Goal: Task Accomplishment & Management: Use online tool/utility

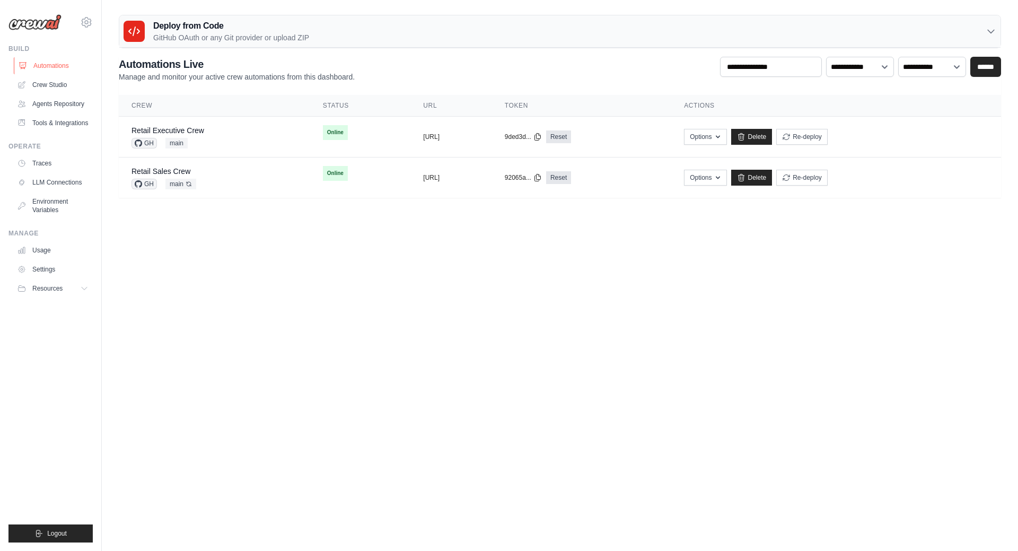
click at [56, 64] on link "Automations" at bounding box center [54, 65] width 80 height 17
click at [53, 85] on link "Crew Studio" at bounding box center [54, 84] width 80 height 17
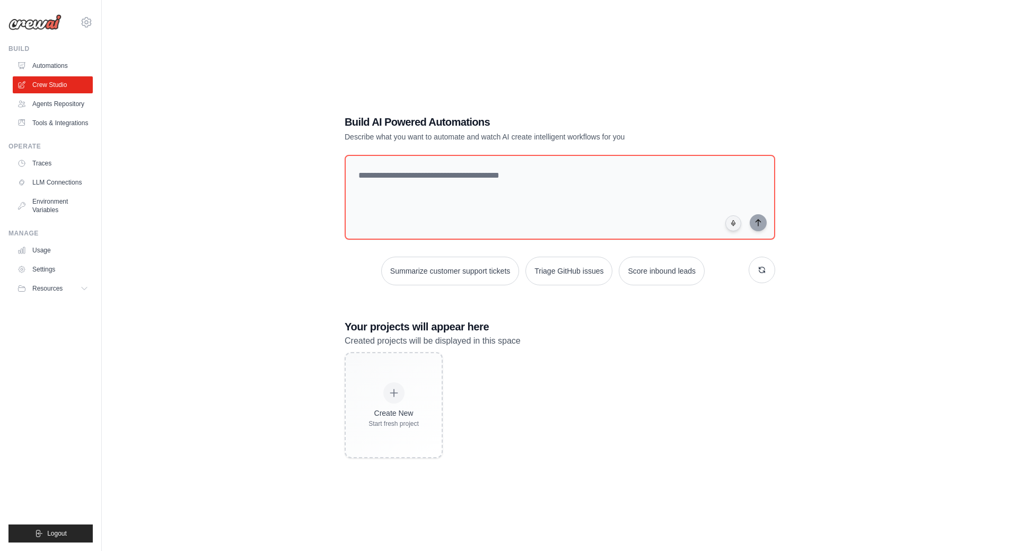
click at [62, 106] on link "Agents Repository" at bounding box center [53, 103] width 80 height 17
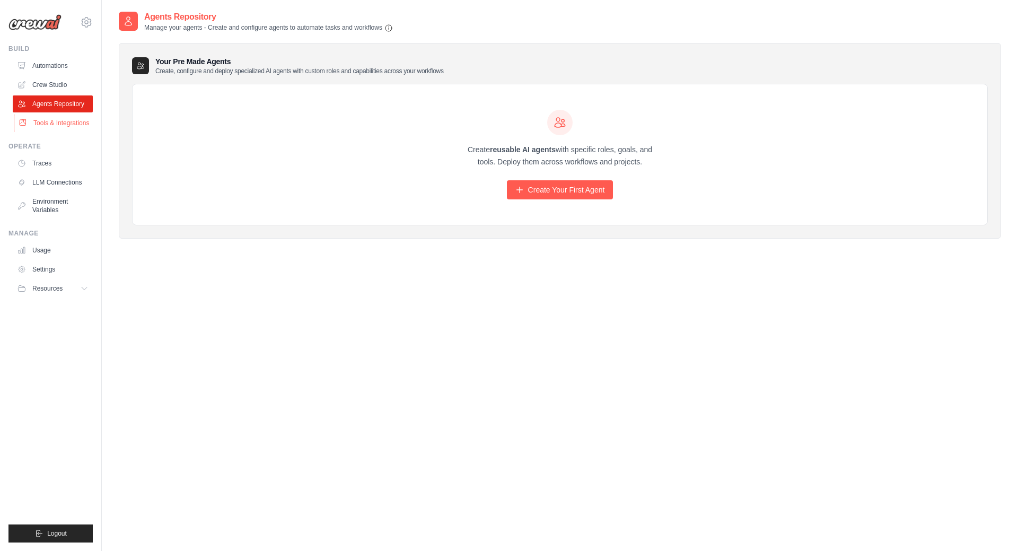
click at [63, 121] on link "Tools & Integrations" at bounding box center [54, 122] width 80 height 17
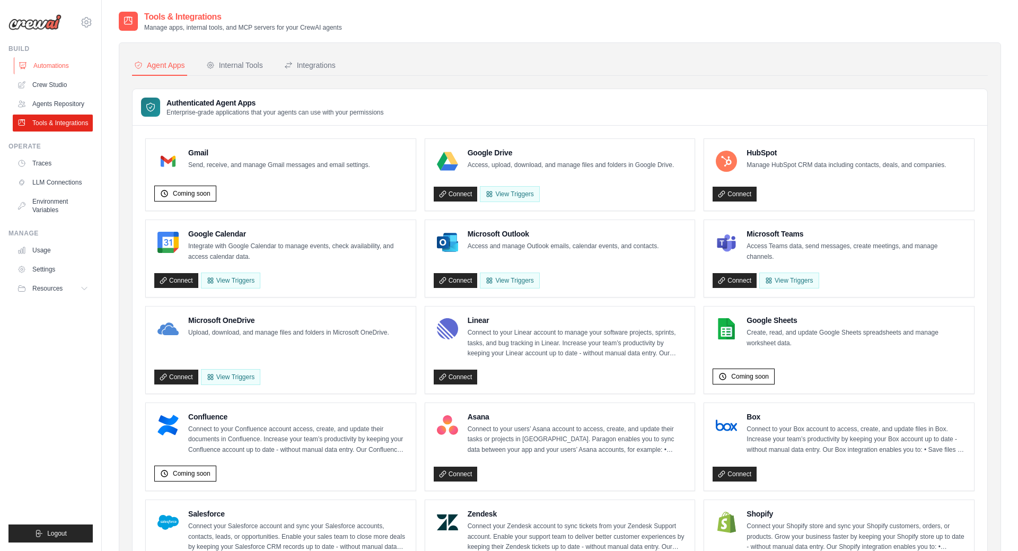
click at [50, 66] on link "Automations" at bounding box center [54, 65] width 80 height 17
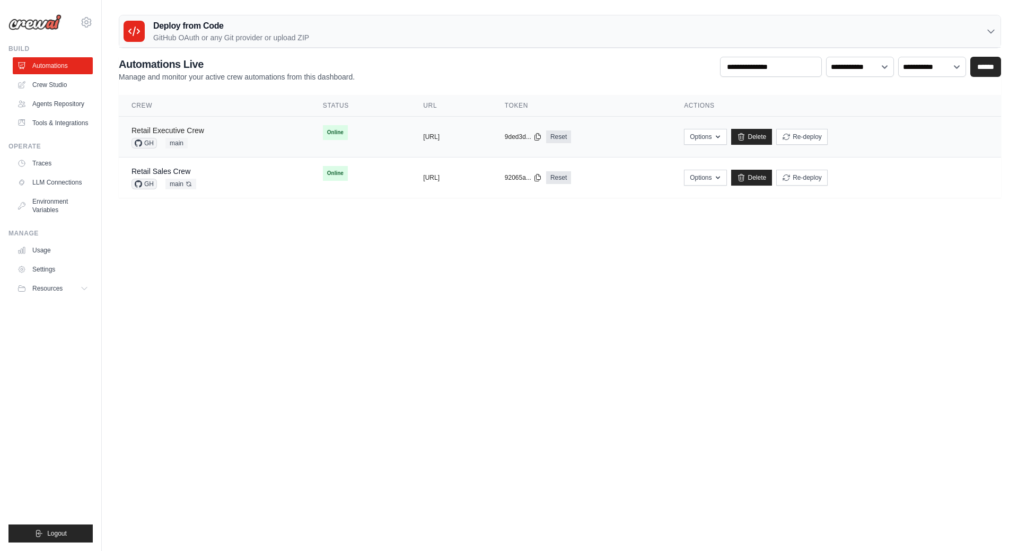
click at [163, 128] on link "Retail Executive Crew" at bounding box center [167, 130] width 73 height 8
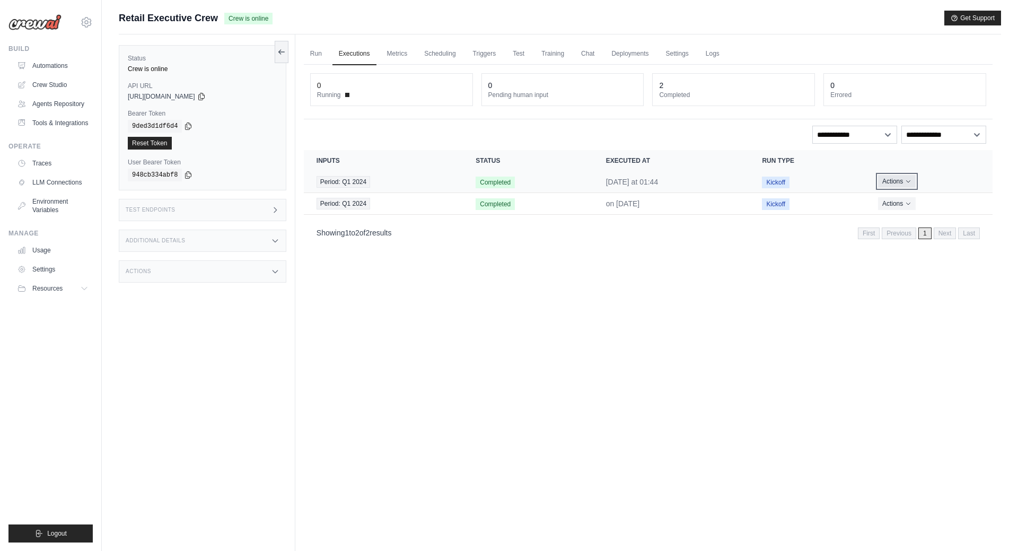
click at [907, 183] on icon "Actions for execution" at bounding box center [908, 181] width 6 height 6
click at [354, 179] on span "Period: Q1 2024" at bounding box center [343, 182] width 54 height 12
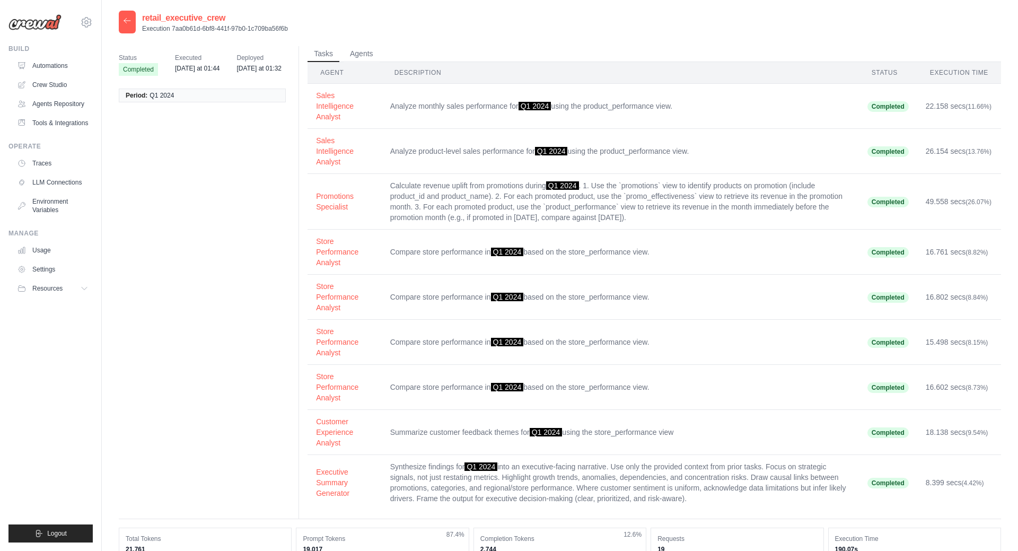
click at [125, 23] on icon at bounding box center [127, 20] width 8 height 8
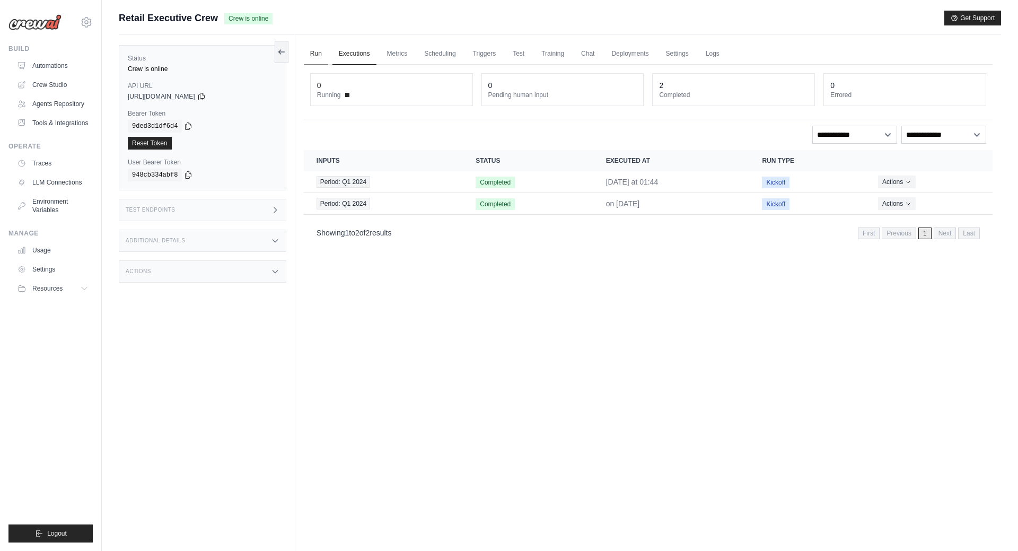
click at [314, 55] on link "Run" at bounding box center [316, 54] width 24 height 22
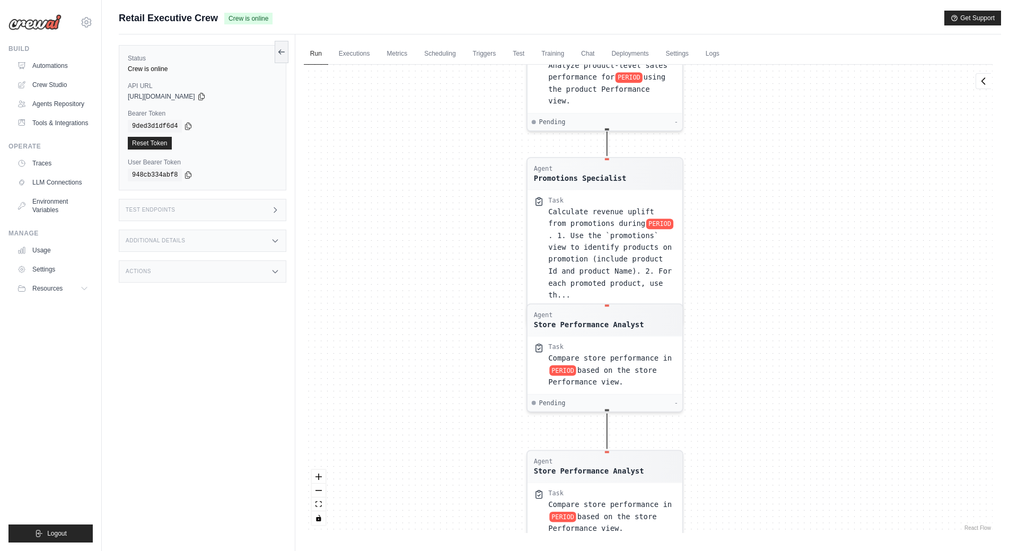
drag, startPoint x: 646, startPoint y: 225, endPoint x: 462, endPoint y: 455, distance: 294.9
click at [462, 455] on div "Agent Sales Intelligence Analyst Task Analyze monthly sales performance for PER…" at bounding box center [648, 299] width 688 height 468
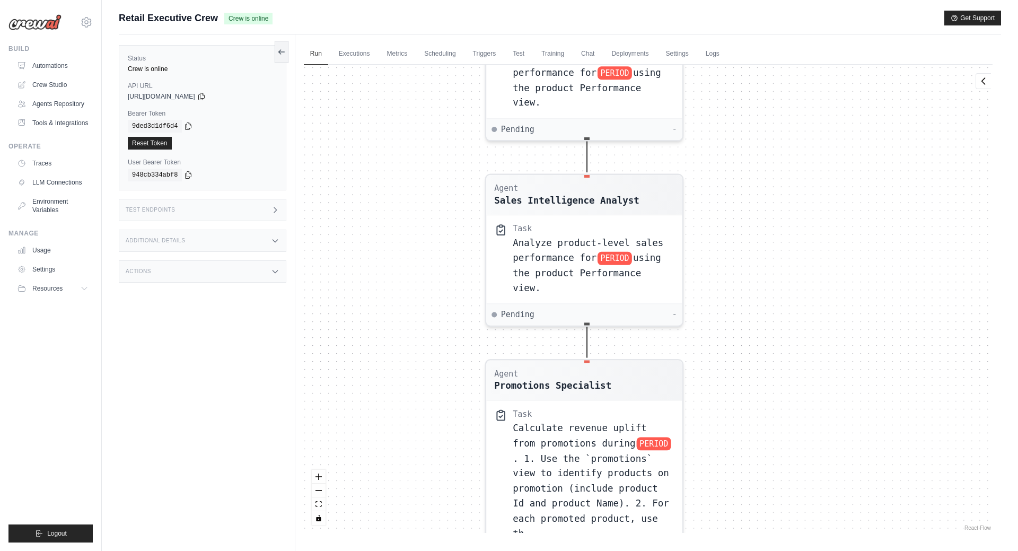
drag, startPoint x: 751, startPoint y: 221, endPoint x: 774, endPoint y: 449, distance: 229.2
click at [774, 449] on div "Agent Sales Intelligence Analyst Task Analyze monthly sales performance for PER…" at bounding box center [648, 299] width 688 height 468
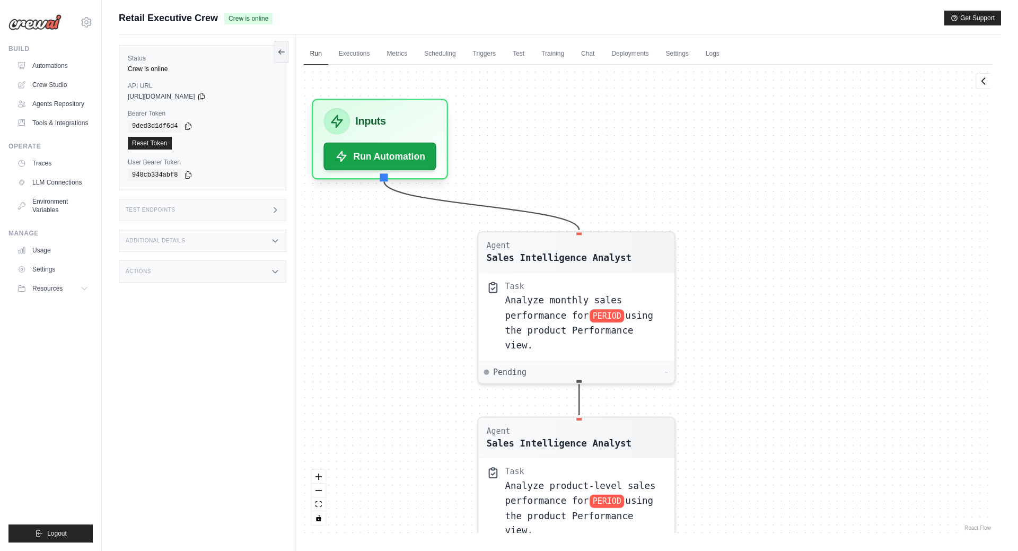
drag, startPoint x: 785, startPoint y: 144, endPoint x: 779, endPoint y: 390, distance: 246.0
click at [779, 390] on div "Agent Sales Intelligence Analyst Task Analyze monthly sales performance for PER…" at bounding box center [648, 299] width 688 height 468
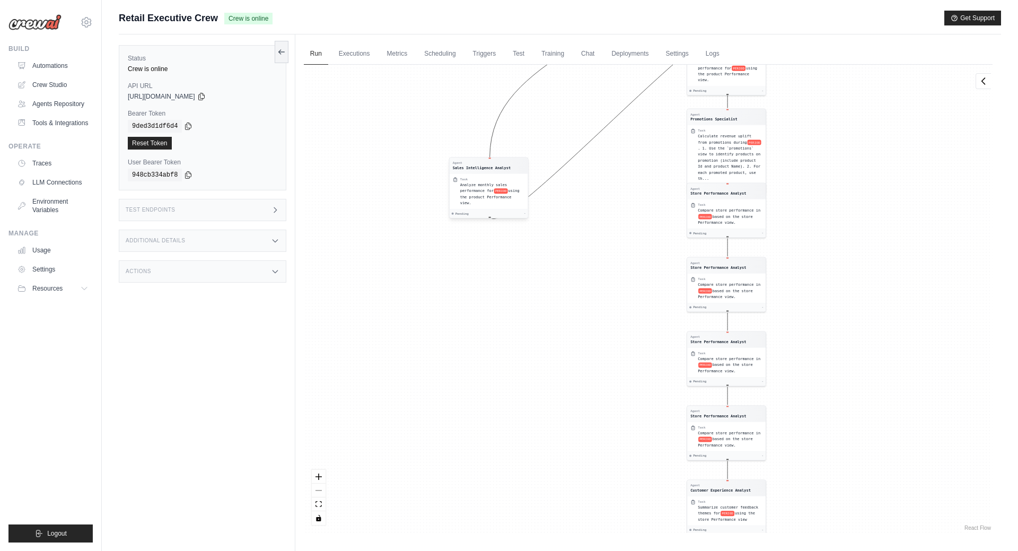
drag, startPoint x: 551, startPoint y: 306, endPoint x: 456, endPoint y: 188, distance: 151.6
click at [456, 188] on div "Task Analyze monthly sales performance for PERIOD using the product Performance…" at bounding box center [488, 191] width 72 height 29
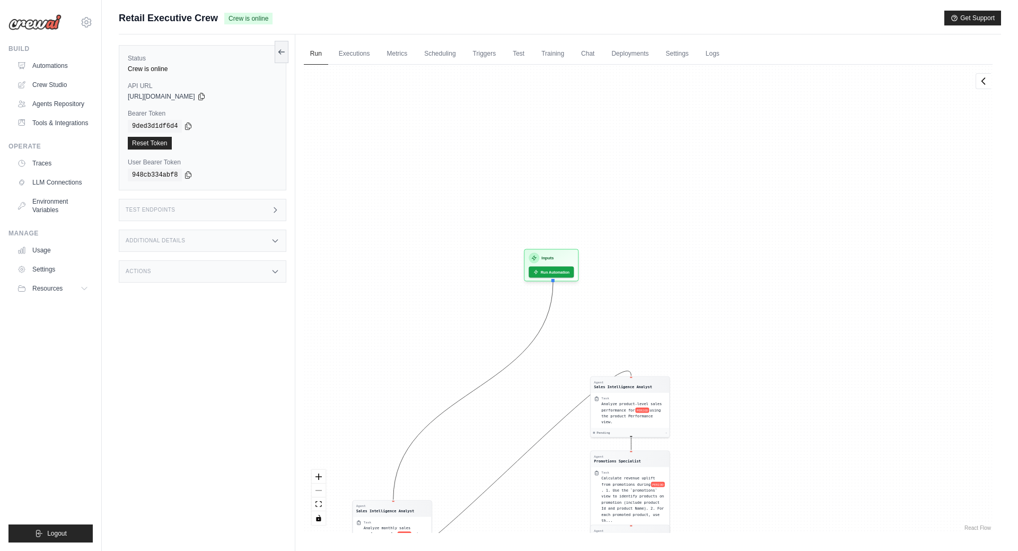
drag, startPoint x: 847, startPoint y: 156, endPoint x: 746, endPoint y: 495, distance: 353.6
click at [746, 495] on div "Agent Sales Intelligence Analyst Task Analyze monthly sales performance for PER…" at bounding box center [648, 299] width 688 height 468
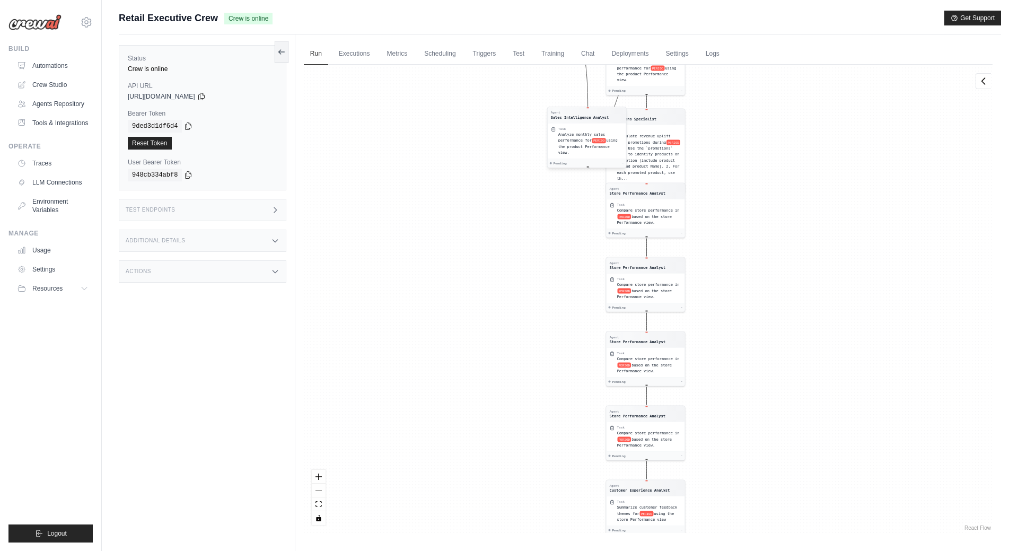
drag, startPoint x: 414, startPoint y: 516, endPoint x: 599, endPoint y: 124, distance: 433.2
click at [604, 125] on div "Task Analyze monthly sales performance for PERIOD using the product Performance…" at bounding box center [586, 141] width 78 height 36
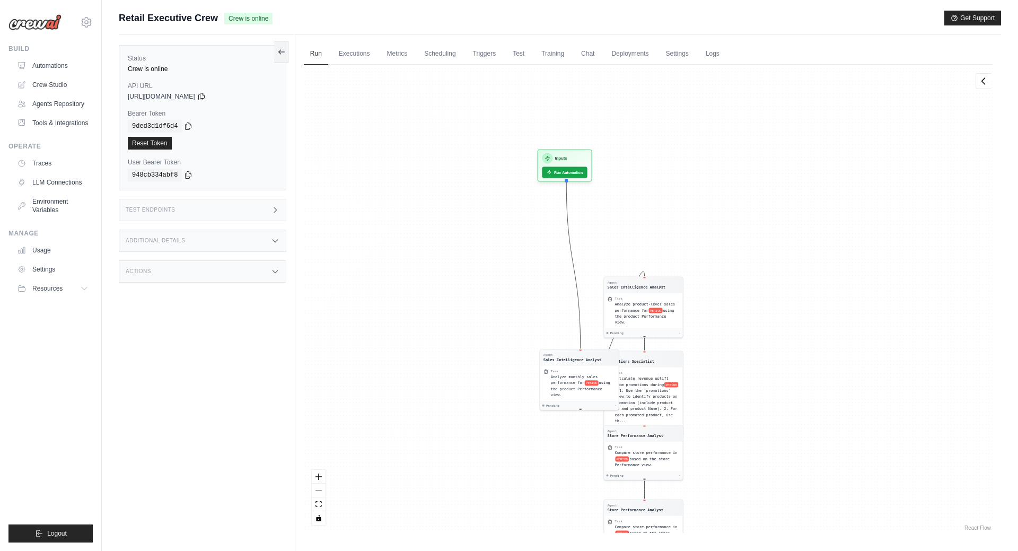
drag, startPoint x: 790, startPoint y: 151, endPoint x: 787, endPoint y: 425, distance: 273.5
click at [787, 425] on div "Agent Sales Intelligence Analyst Task Analyze monthly sales performance for PER…" at bounding box center [648, 299] width 688 height 468
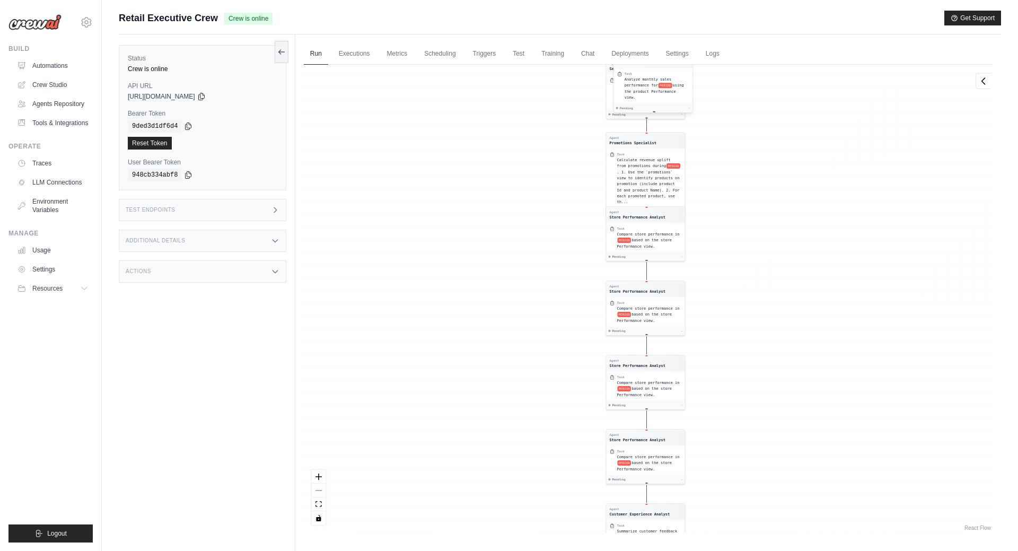
drag, startPoint x: 569, startPoint y: 400, endPoint x: 643, endPoint y: 69, distance: 339.1
click at [643, 72] on div "Task" at bounding box center [656, 74] width 65 height 4
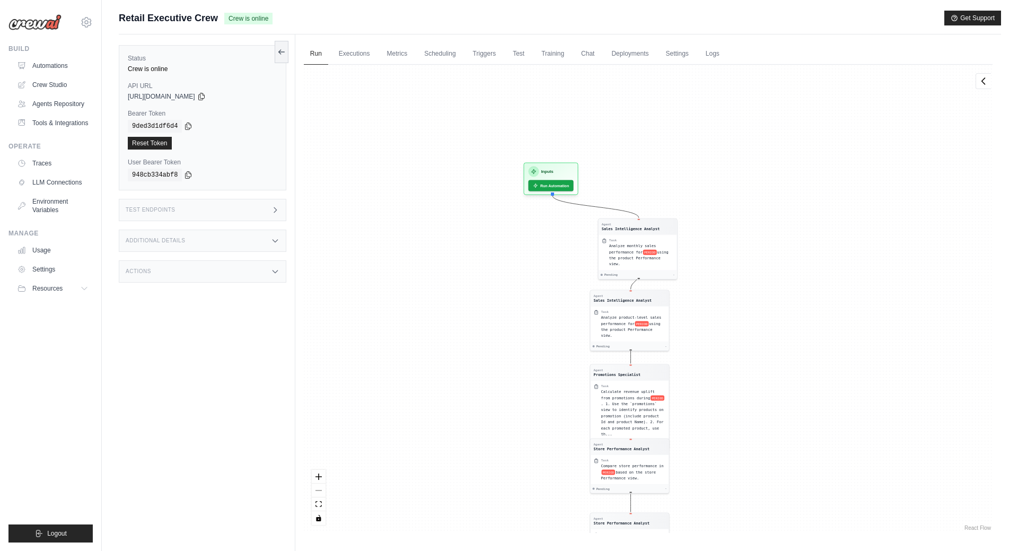
drag, startPoint x: 785, startPoint y: 156, endPoint x: 769, endPoint y: 412, distance: 256.5
click at [769, 412] on div "Agent Sales Intelligence Analyst Task Analyze monthly sales performance for PER…" at bounding box center [648, 299] width 688 height 468
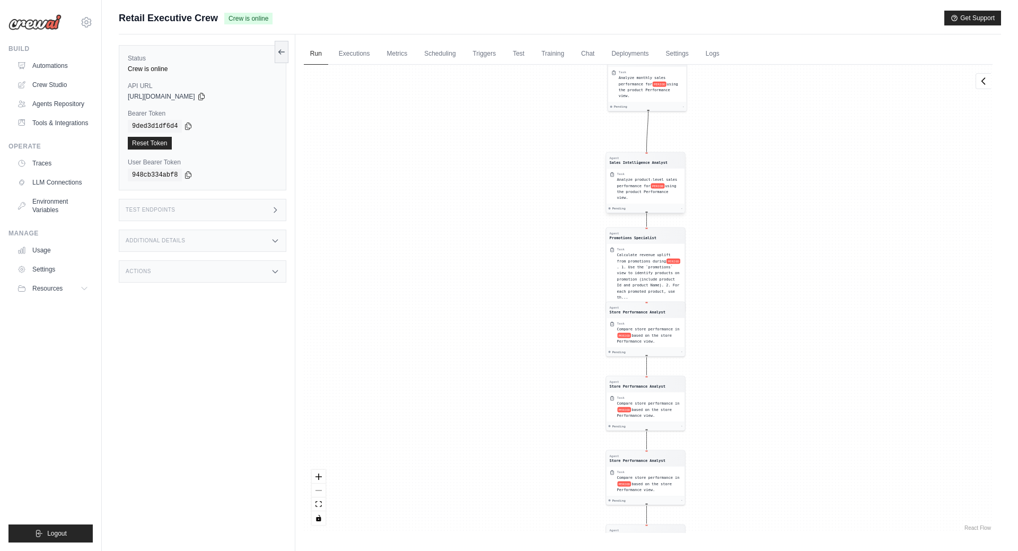
drag, startPoint x: 628, startPoint y: 239, endPoint x: 635, endPoint y: 84, distance: 155.5
click at [637, 72] on div "Task" at bounding box center [650, 72] width 65 height 4
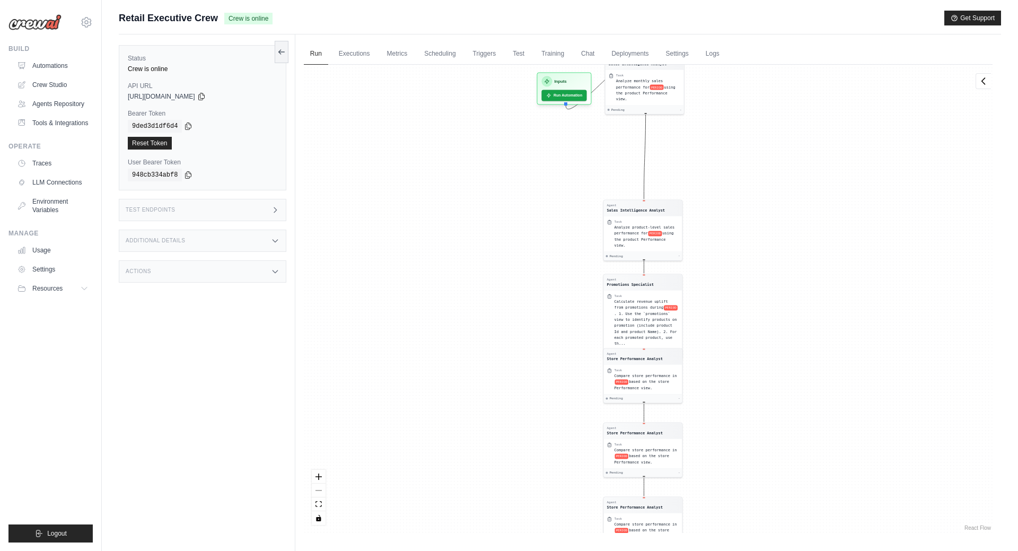
drag, startPoint x: 782, startPoint y: 135, endPoint x: 780, endPoint y: 290, distance: 155.3
click at [780, 290] on div "Agent Sales Intelligence Analyst Task Analyze monthly sales performance for PER…" at bounding box center [648, 299] width 688 height 468
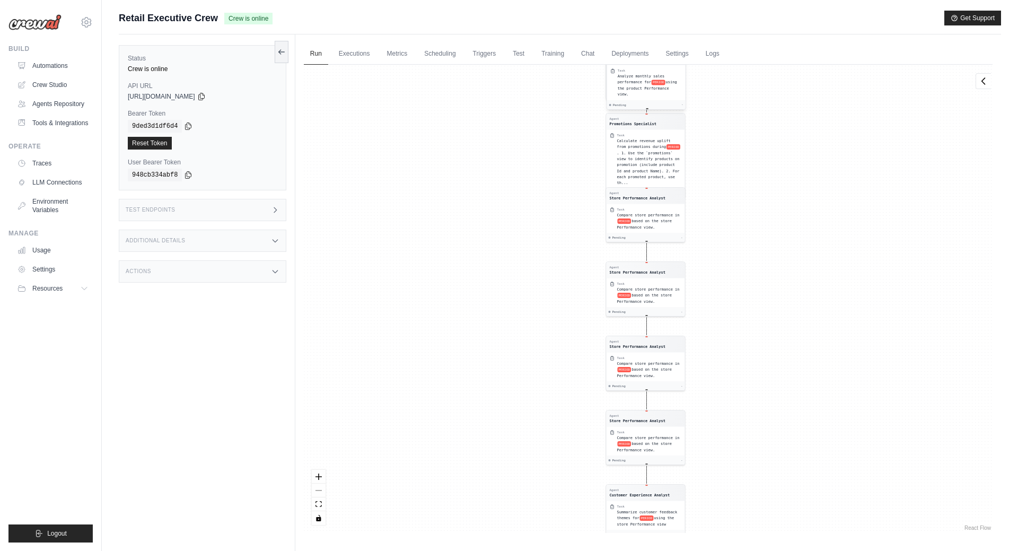
click at [637, 84] on span "Analyze monthly sales performance for" at bounding box center [640, 79] width 47 height 10
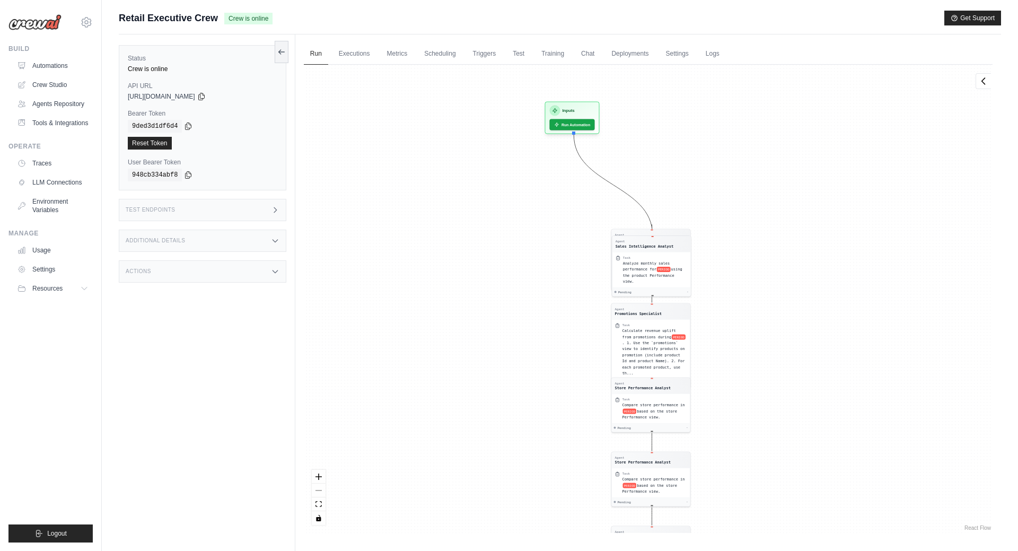
drag, startPoint x: 779, startPoint y: 142, endPoint x: 781, endPoint y: 337, distance: 195.1
click at [784, 338] on div "Agent Sales Intelligence Analyst Task Analyze monthly sales performance for PER…" at bounding box center [648, 299] width 688 height 468
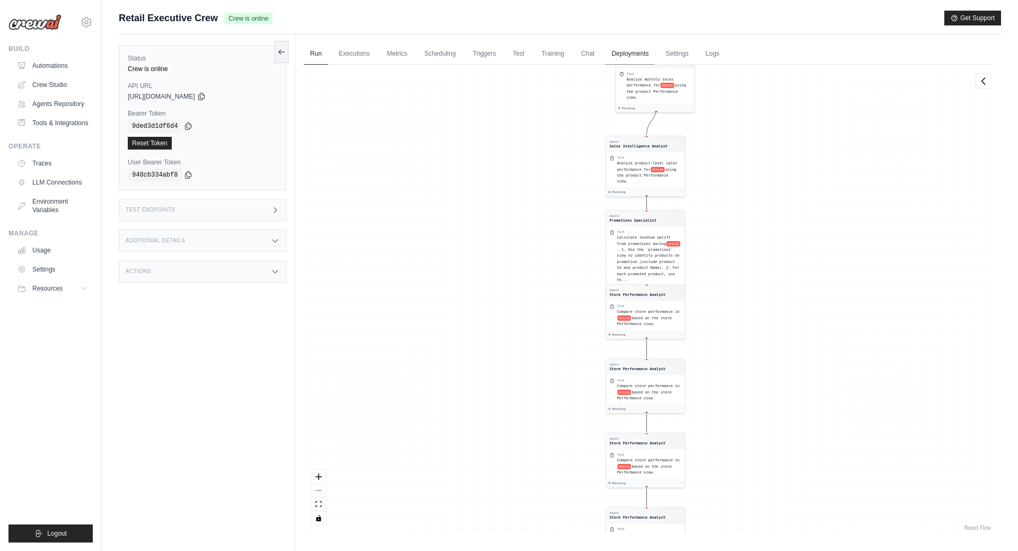
drag, startPoint x: 634, startPoint y: 243, endPoint x: 637, endPoint y: 58, distance: 185.0
click at [638, 58] on div "Run Executions Metrics Scheduling Triggers Test Training Chat Deployments Setti…" at bounding box center [647, 309] width 705 height 551
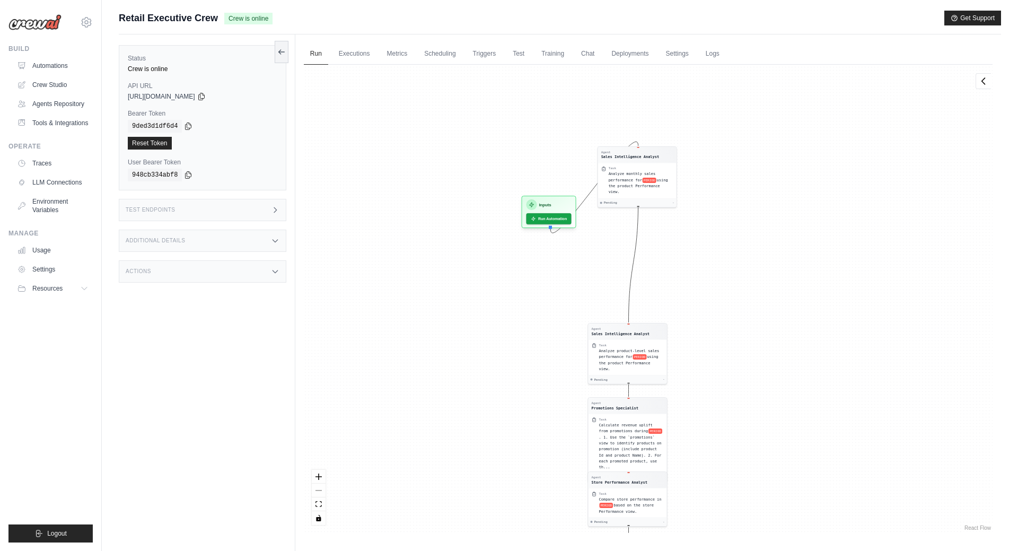
drag, startPoint x: 770, startPoint y: 134, endPoint x: 749, endPoint y: 417, distance: 283.7
click at [749, 417] on div "Agent Sales Intelligence Analyst Task Analyze monthly sales performance for PER…" at bounding box center [648, 299] width 688 height 468
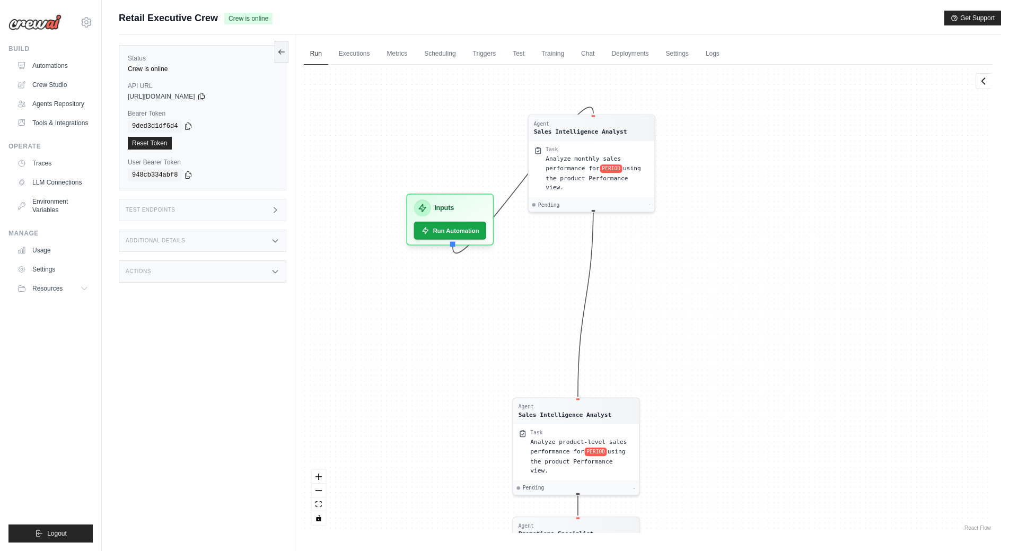
drag, startPoint x: 765, startPoint y: 331, endPoint x: 775, endPoint y: 368, distance: 38.3
click at [775, 368] on div "Agent Sales Intelligence Analyst Task Analyze monthly sales performance for PER…" at bounding box center [648, 299] width 688 height 468
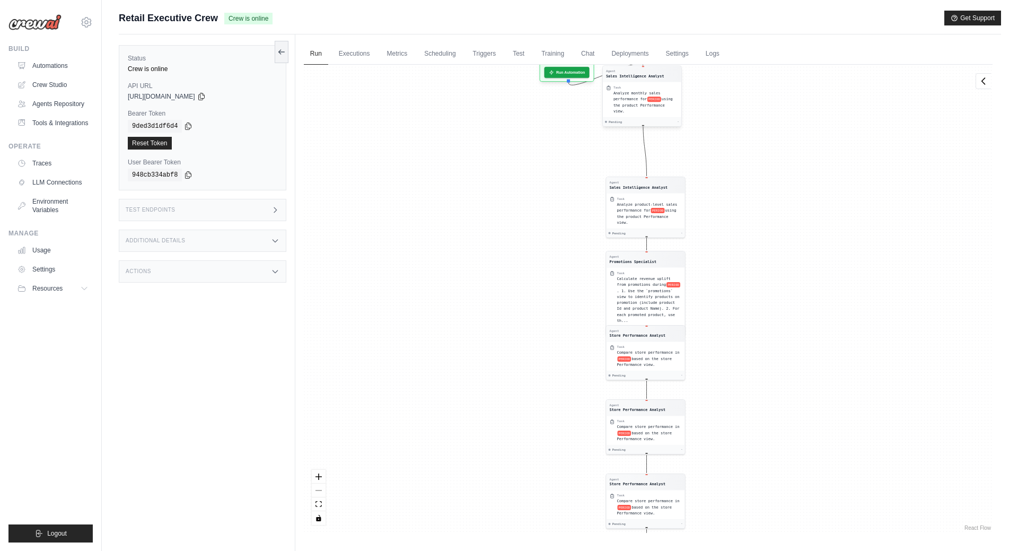
drag, startPoint x: 623, startPoint y: 139, endPoint x: 657, endPoint y: 83, distance: 65.2
click at [659, 76] on div "Agent Sales Intelligence Analyst" at bounding box center [642, 75] width 72 height 10
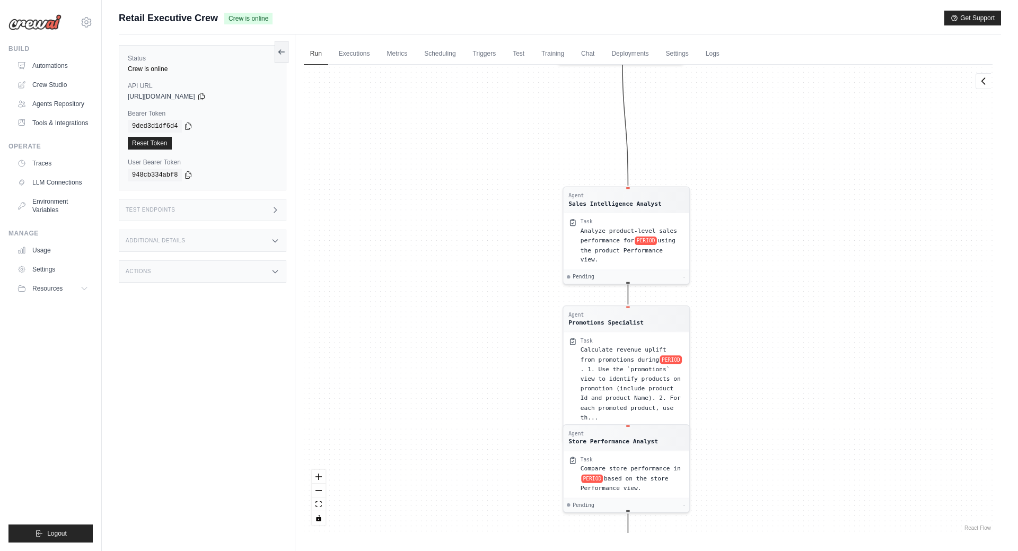
drag, startPoint x: 729, startPoint y: 121, endPoint x: 782, endPoint y: 363, distance: 247.4
click at [782, 363] on div "Agent Sales Intelligence Analyst Task Analyze monthly sales performance for PER…" at bounding box center [648, 299] width 688 height 468
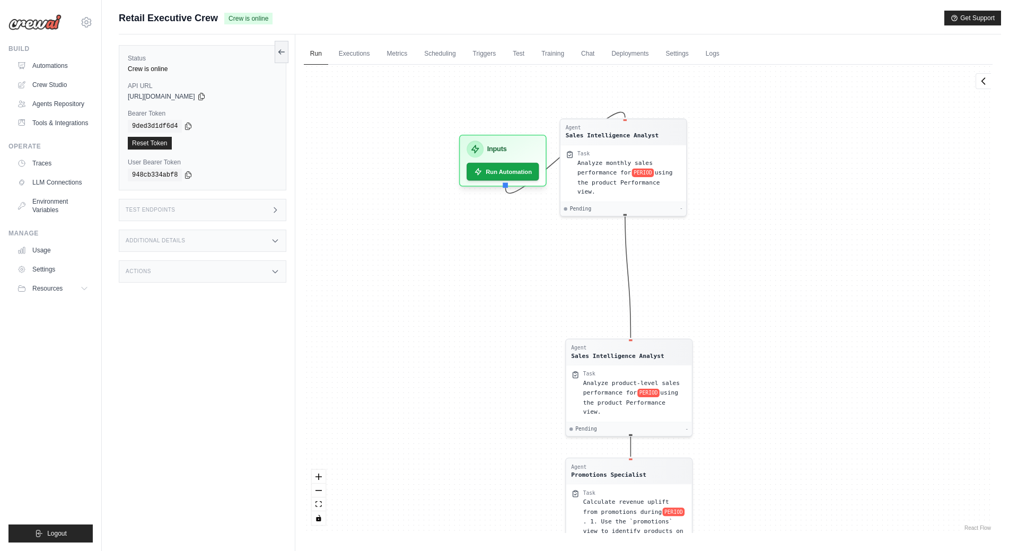
drag, startPoint x: 785, startPoint y: 198, endPoint x: 785, endPoint y: 299, distance: 101.2
click at [785, 299] on div "Agent Sales Intelligence Analyst Task Analyze monthly sales performance for PER…" at bounding box center [648, 299] width 688 height 468
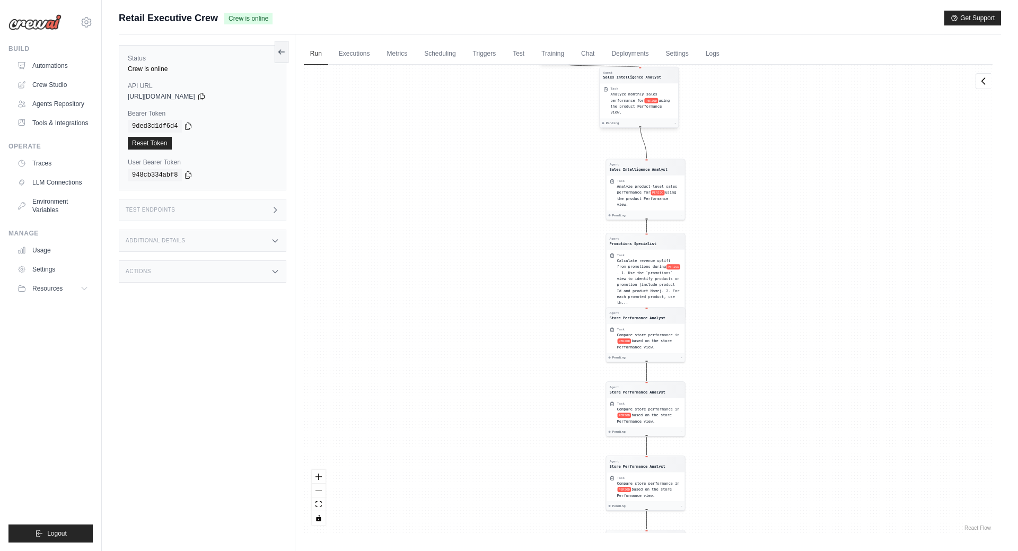
drag, startPoint x: 621, startPoint y: 130, endPoint x: 638, endPoint y: 77, distance: 55.0
click at [638, 77] on div "Sales Intelligence Analyst" at bounding box center [632, 77] width 58 height 5
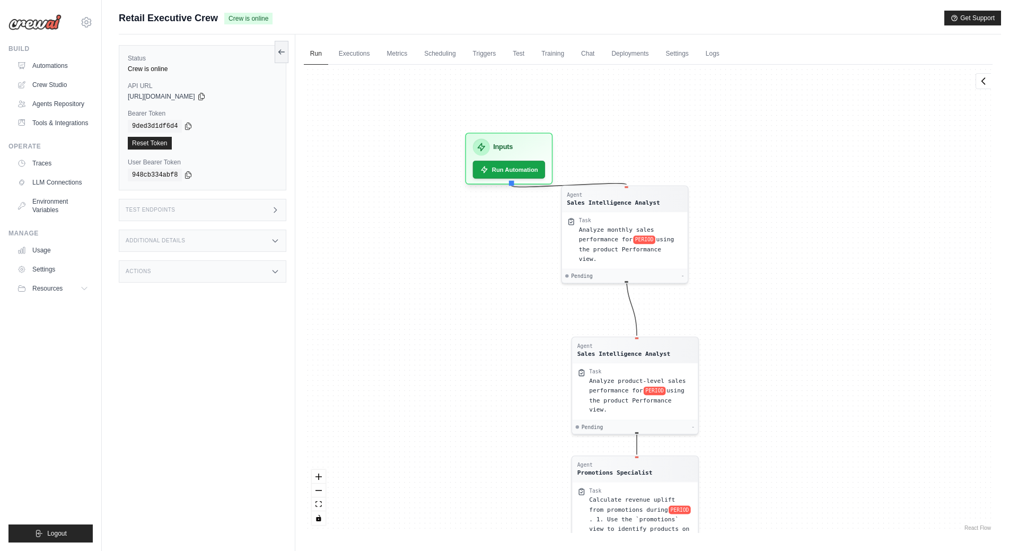
drag, startPoint x: 725, startPoint y: 120, endPoint x: 760, endPoint y: 467, distance: 349.4
click at [760, 467] on div "Agent Sales Intelligence Analyst Task Analyze monthly sales performance for PER…" at bounding box center [648, 299] width 688 height 468
click at [658, 194] on div "Agent Sales Intelligence Analyst" at bounding box center [625, 197] width 116 height 15
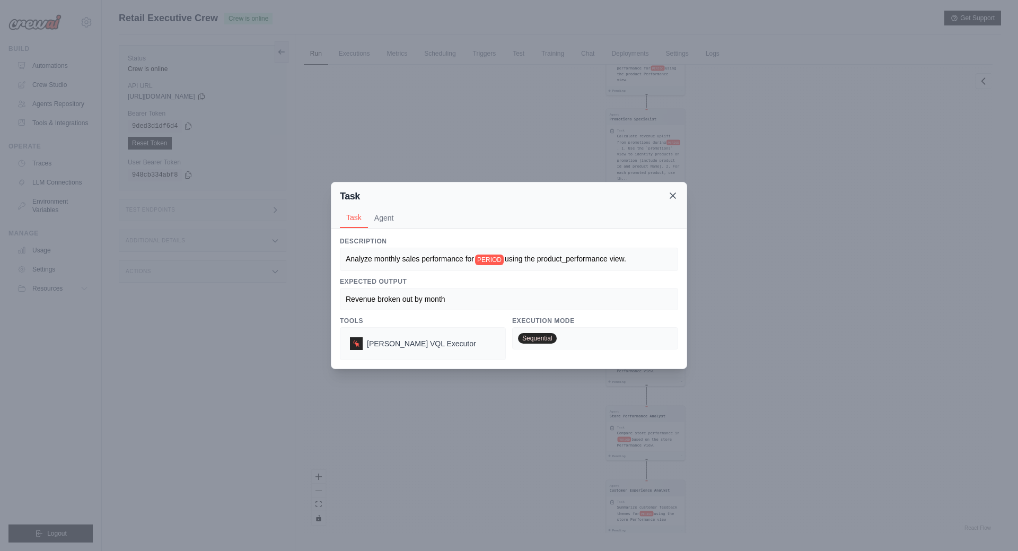
click at [671, 195] on icon at bounding box center [672, 195] width 11 height 11
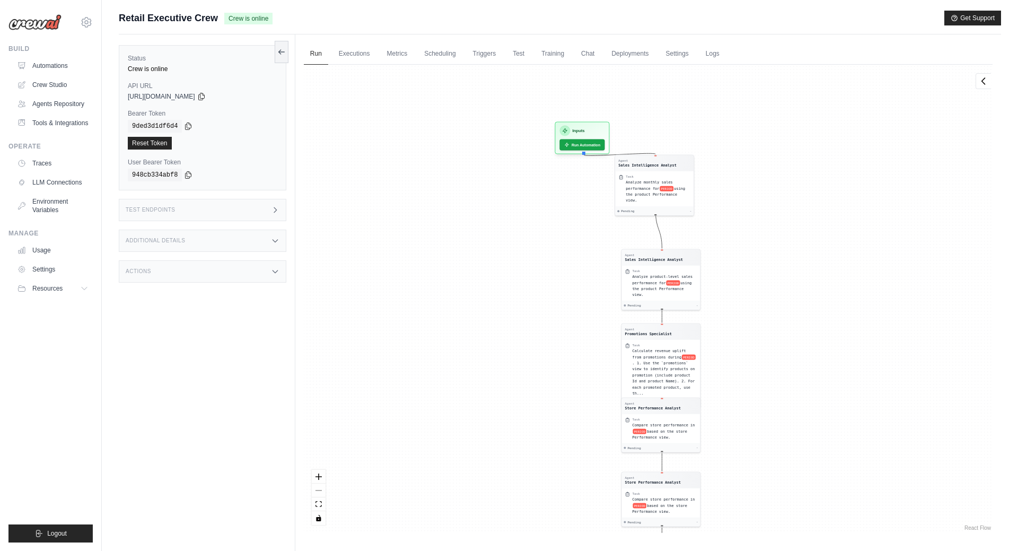
drag, startPoint x: 779, startPoint y: 227, endPoint x: 806, endPoint y: 457, distance: 232.1
click at [806, 457] on div "Agent Sales Intelligence Analyst Task Analyze monthly sales performance for PER…" at bounding box center [648, 299] width 688 height 468
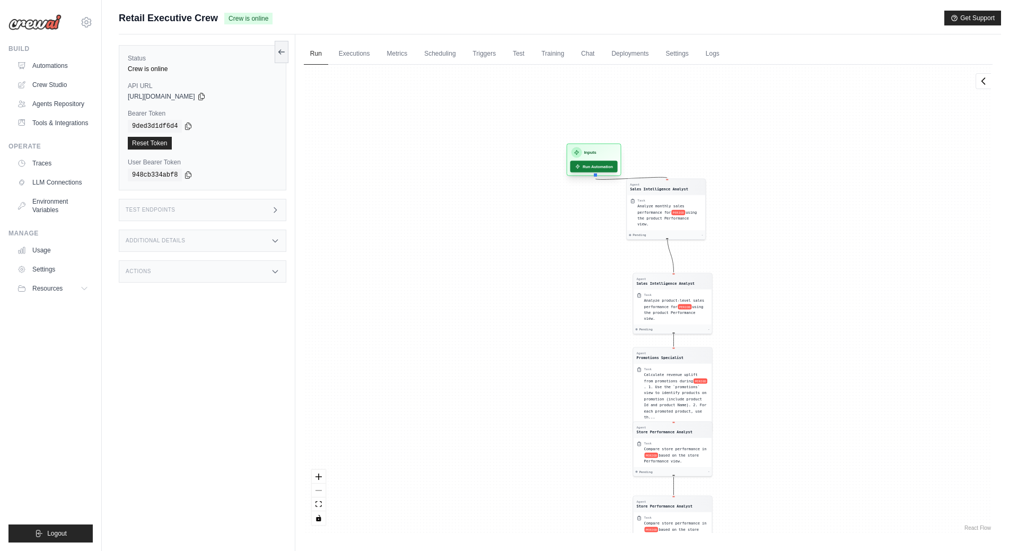
click at [588, 165] on button "Run Automation" at bounding box center [593, 167] width 47 height 12
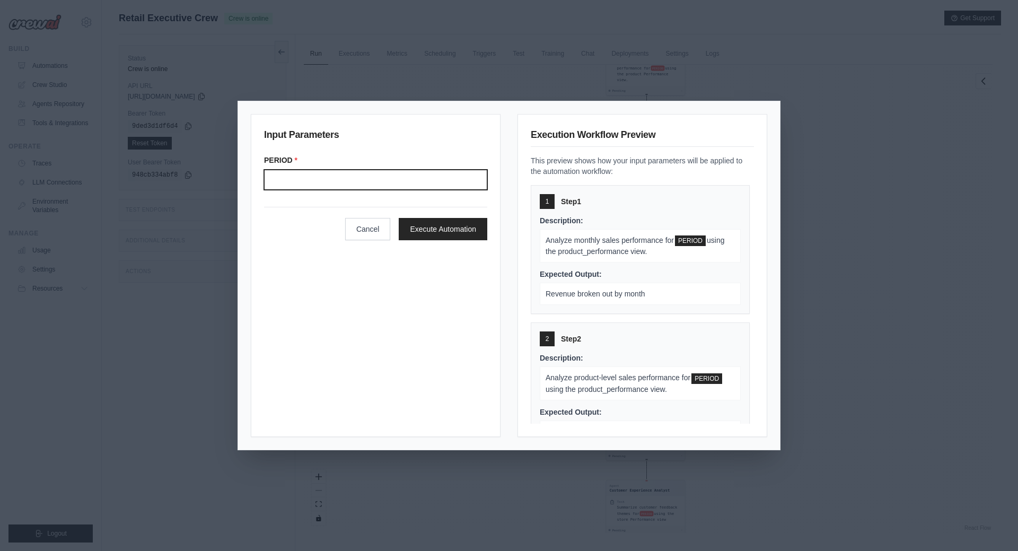
click at [384, 179] on input "Period" at bounding box center [375, 180] width 223 height 20
type input "*******"
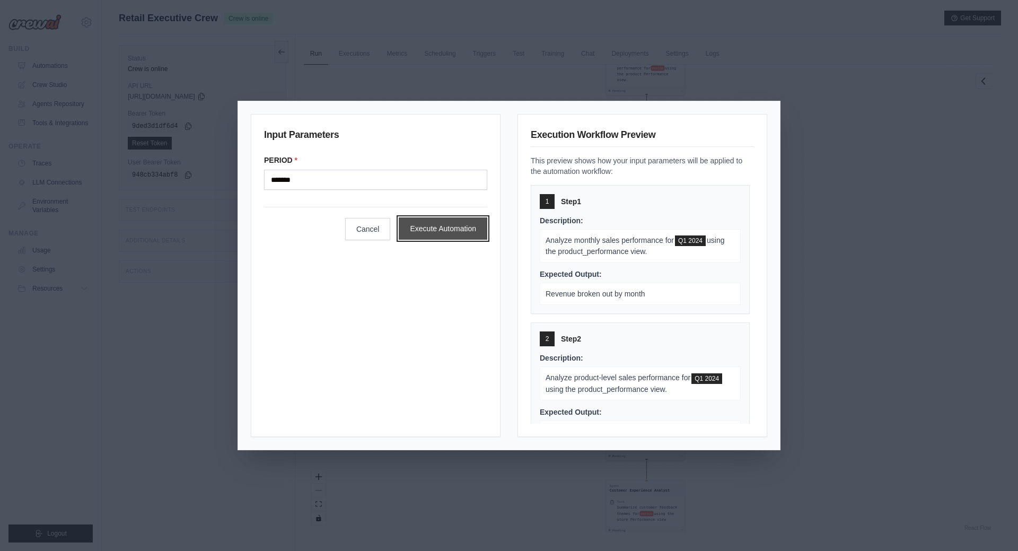
click at [429, 226] on button "Execute Automation" at bounding box center [443, 228] width 89 height 22
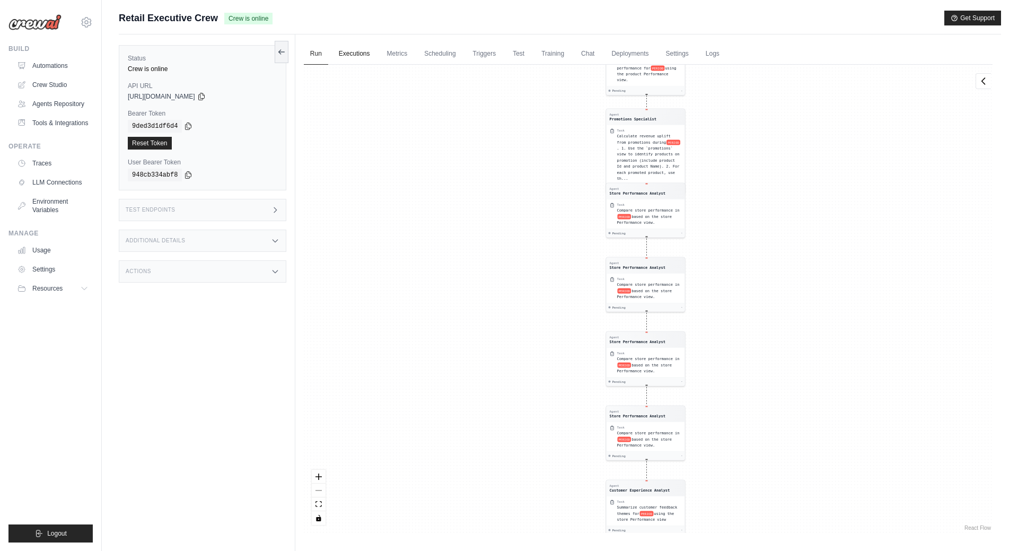
click at [357, 56] on link "Executions" at bounding box center [354, 54] width 44 height 22
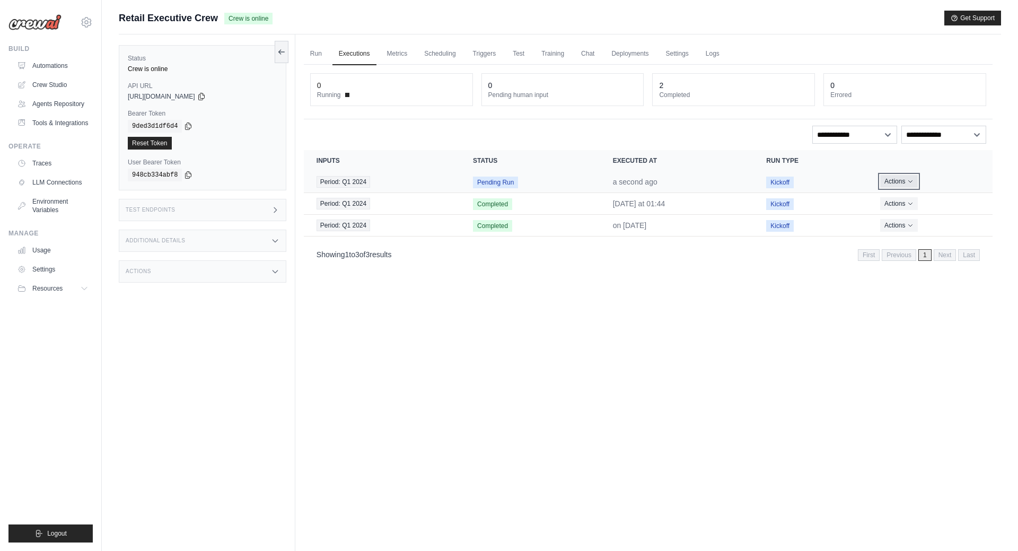
click at [911, 183] on icon "Actions for execution" at bounding box center [910, 181] width 6 height 6
click at [899, 183] on button "Actions" at bounding box center [899, 181] width 38 height 13
click at [935, 200] on link "View Details" at bounding box center [946, 200] width 68 height 17
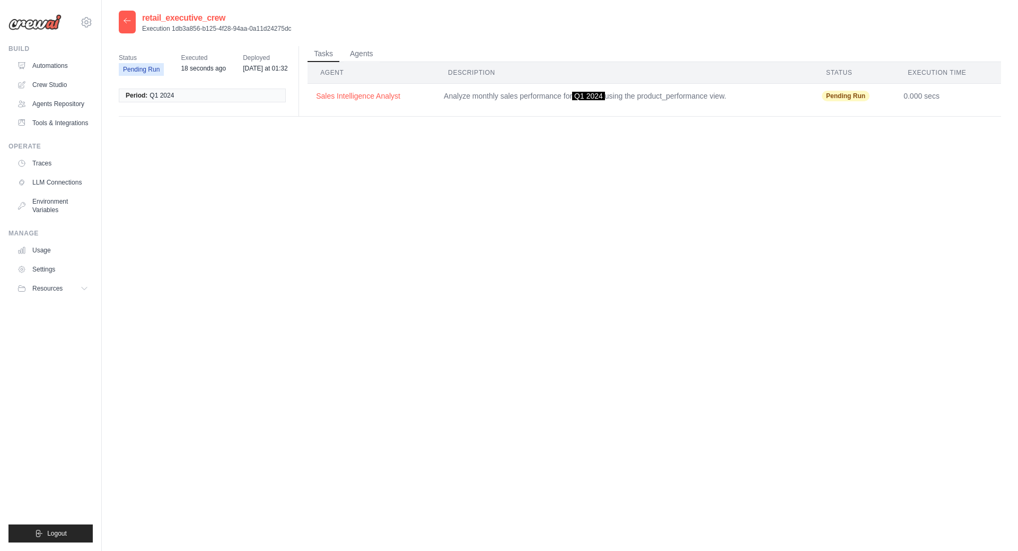
click at [126, 22] on icon at bounding box center [127, 20] width 8 height 8
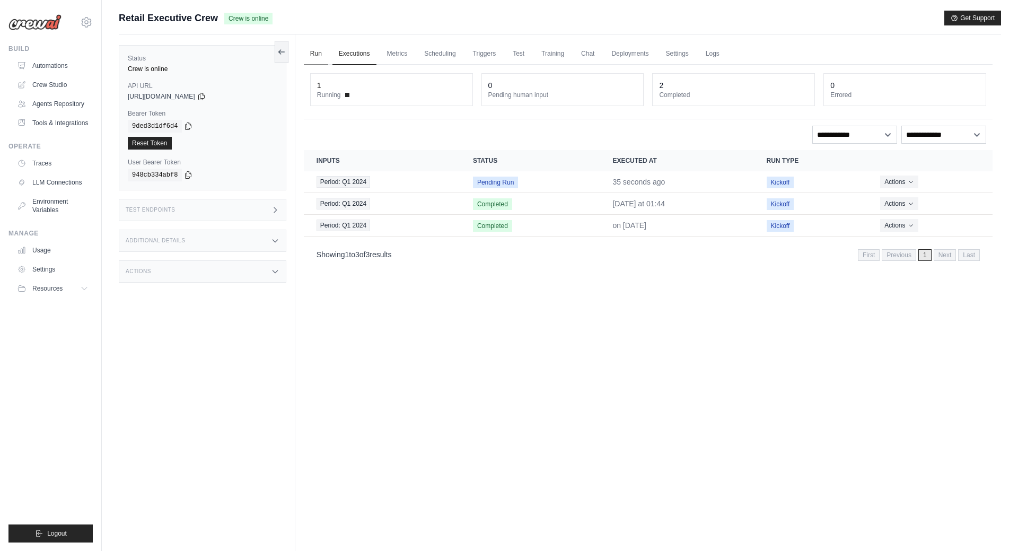
click at [311, 50] on link "Run" at bounding box center [316, 54] width 24 height 22
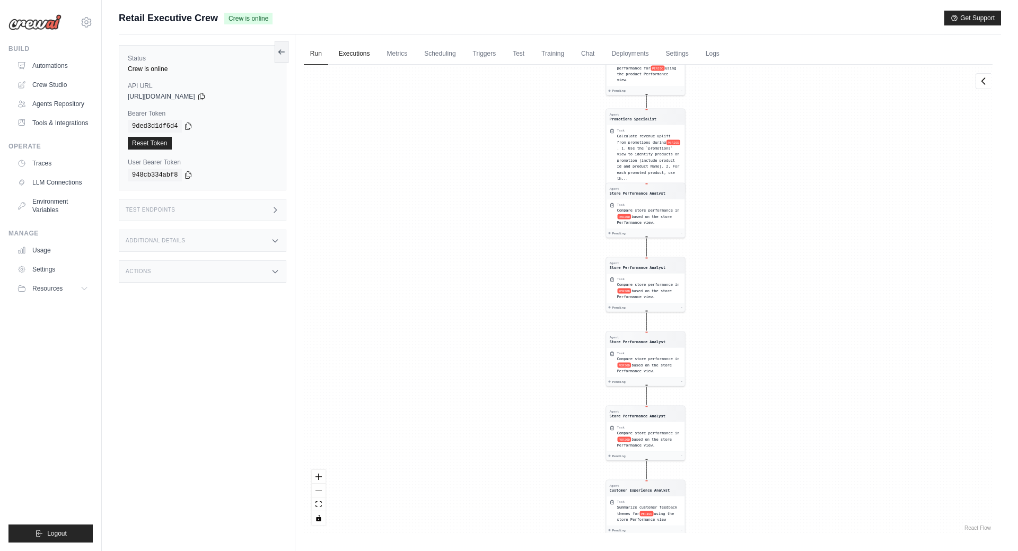
click at [355, 54] on link "Executions" at bounding box center [354, 54] width 44 height 22
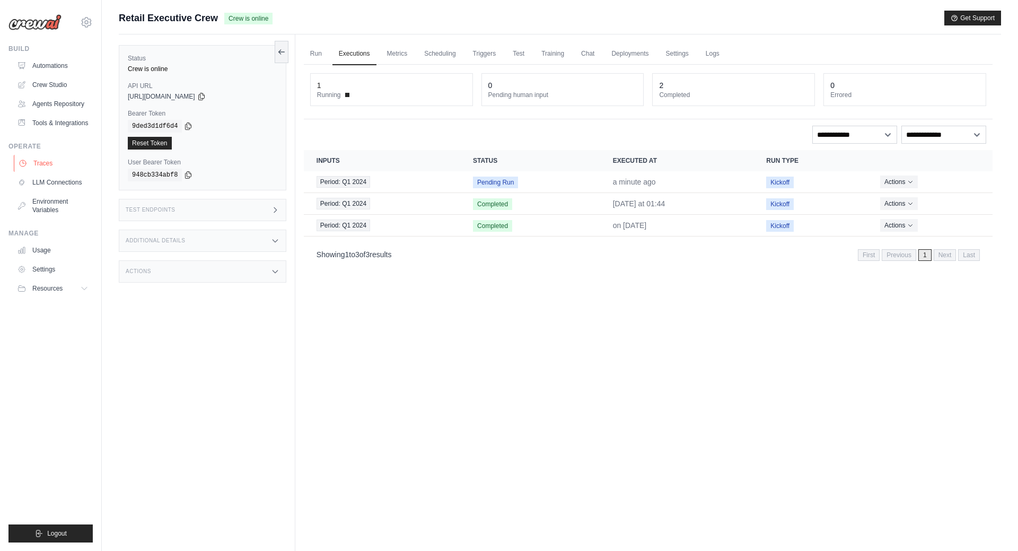
click at [32, 163] on link "Traces" at bounding box center [54, 163] width 80 height 17
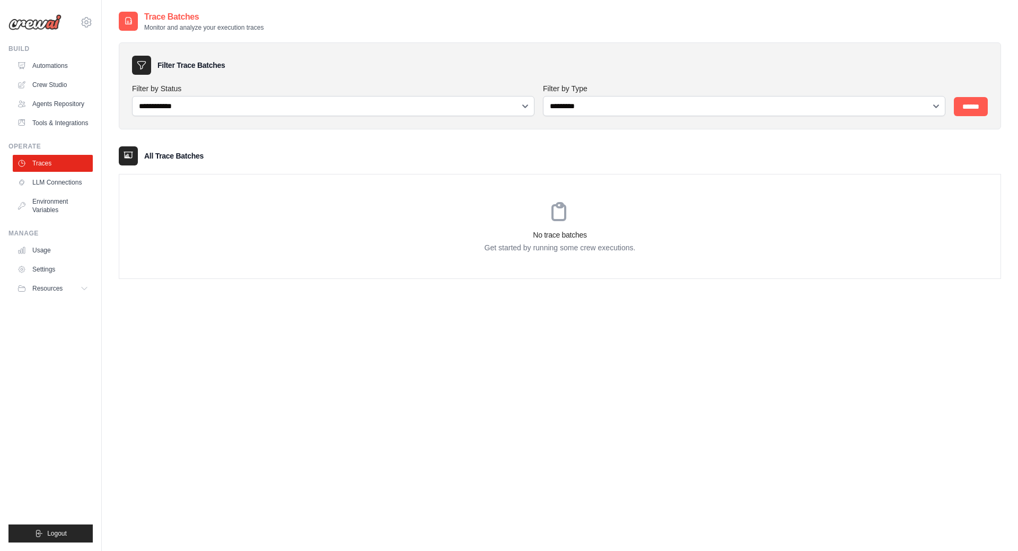
scroll to position [45, 0]
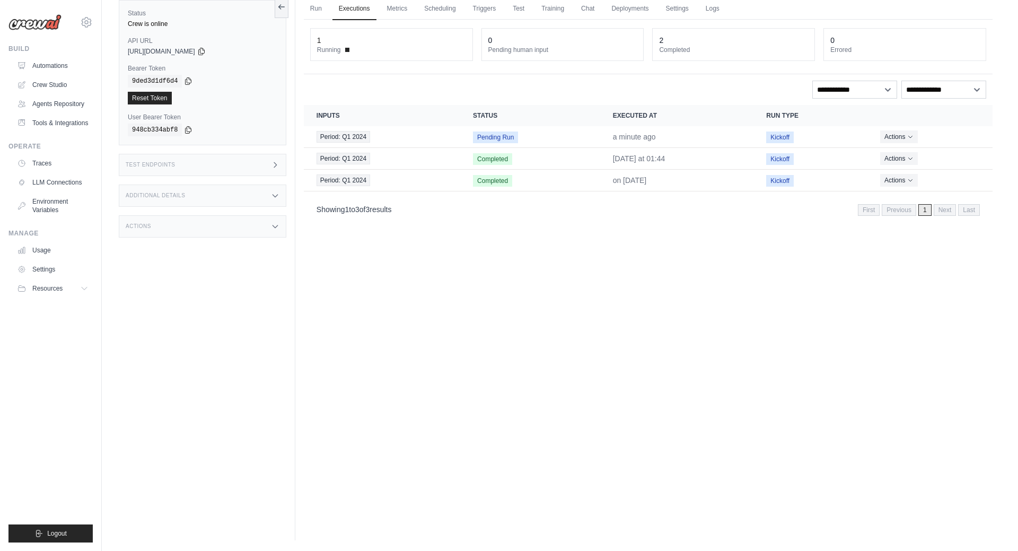
drag, startPoint x: 480, startPoint y: 288, endPoint x: 482, endPoint y: 351, distance: 63.1
click at [482, 351] on div "Run Executions Metrics Scheduling Triggers Test Training Chat Deployments Setti…" at bounding box center [647, 264] width 705 height 551
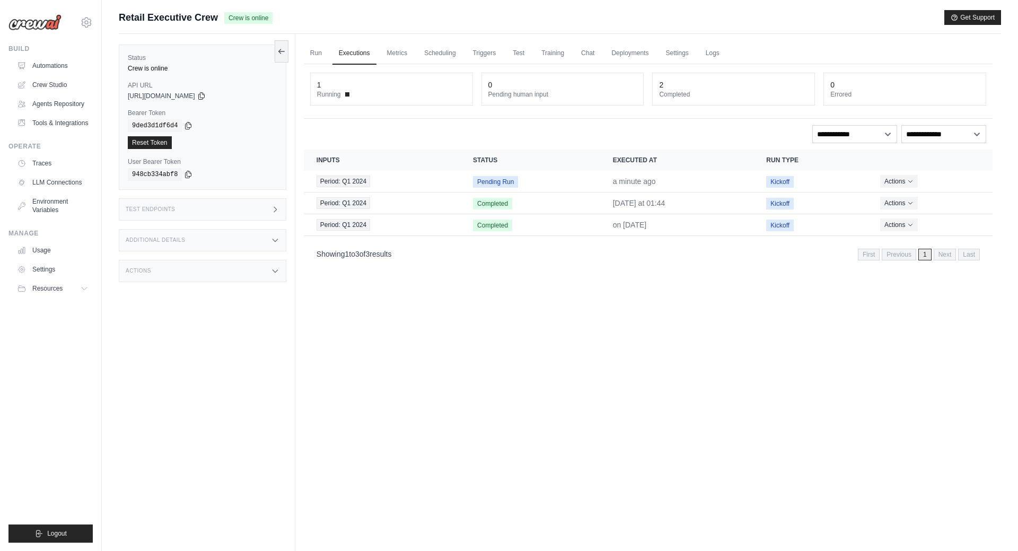
scroll to position [0, 0]
click at [366, 98] on dt "Running" at bounding box center [391, 95] width 149 height 8
click at [315, 52] on link "Run" at bounding box center [316, 54] width 24 height 22
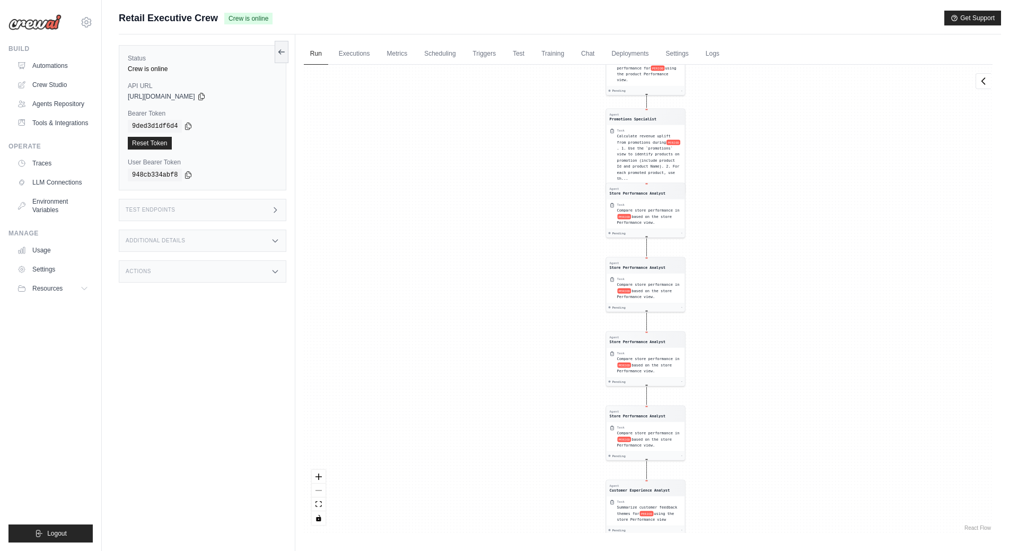
click at [258, 269] on div "Actions" at bounding box center [202, 271] width 167 height 22
click at [271, 242] on icon at bounding box center [275, 240] width 8 height 8
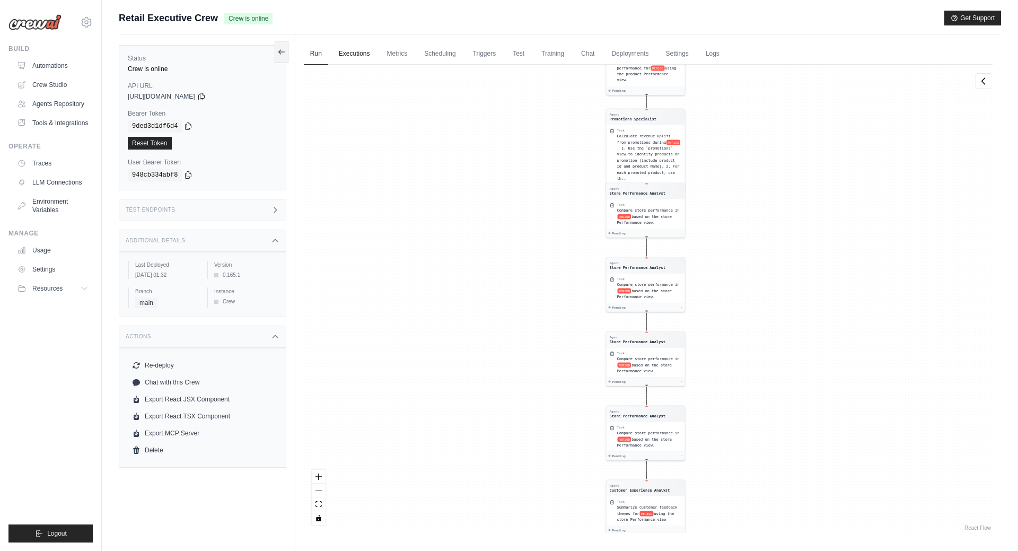
click at [352, 50] on link "Executions" at bounding box center [354, 54] width 44 height 22
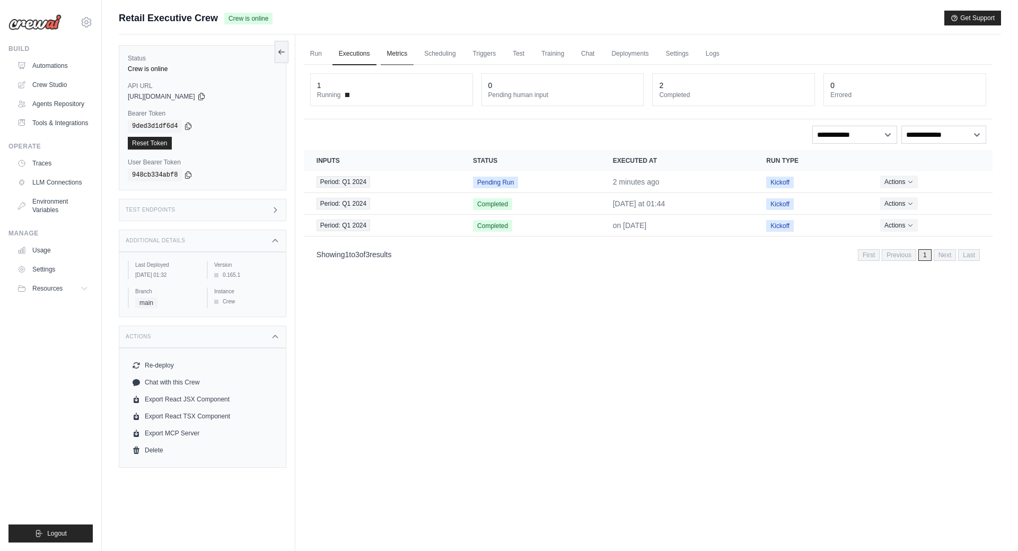
click at [396, 52] on link "Metrics" at bounding box center [397, 54] width 33 height 22
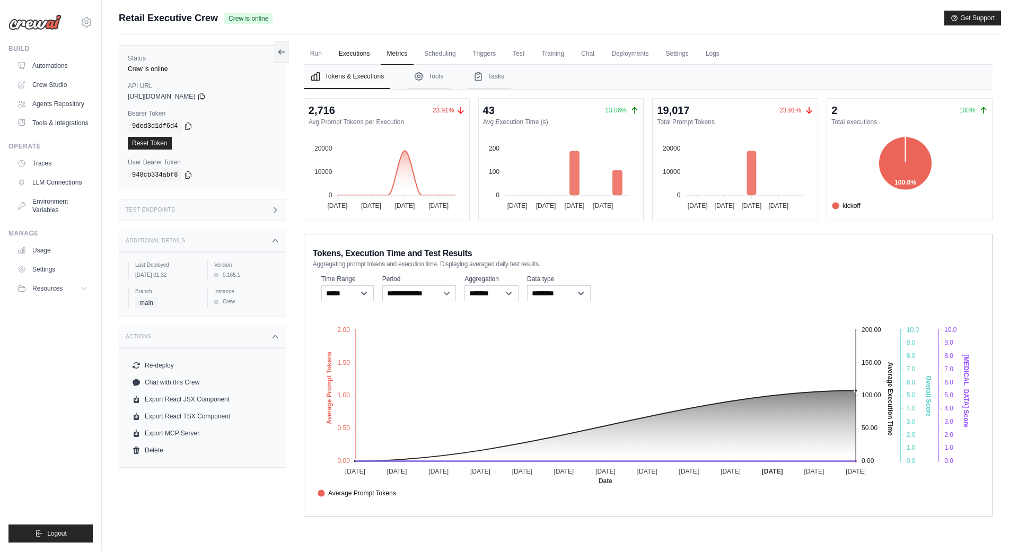
click at [354, 51] on link "Executions" at bounding box center [354, 54] width 44 height 22
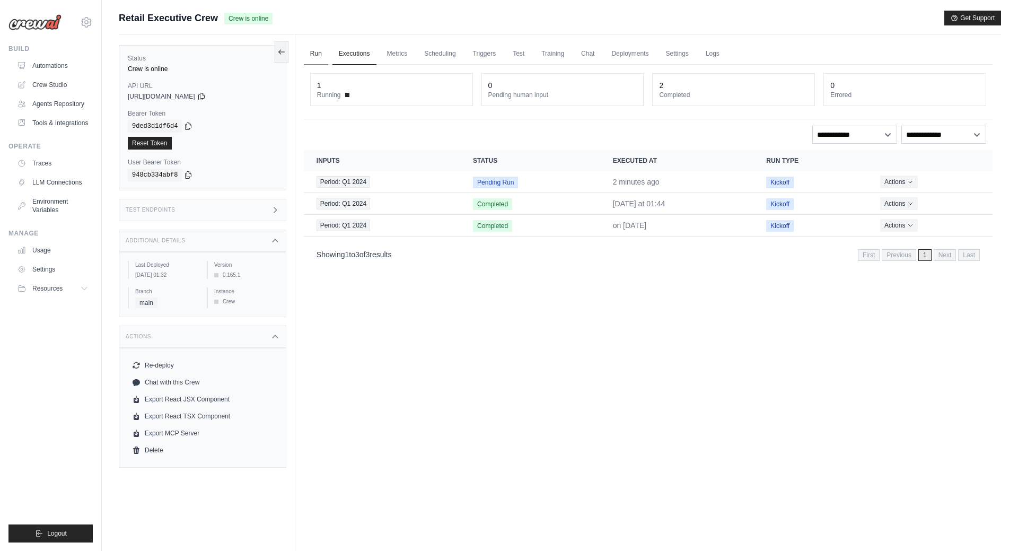
click at [317, 56] on link "Run" at bounding box center [316, 54] width 24 height 22
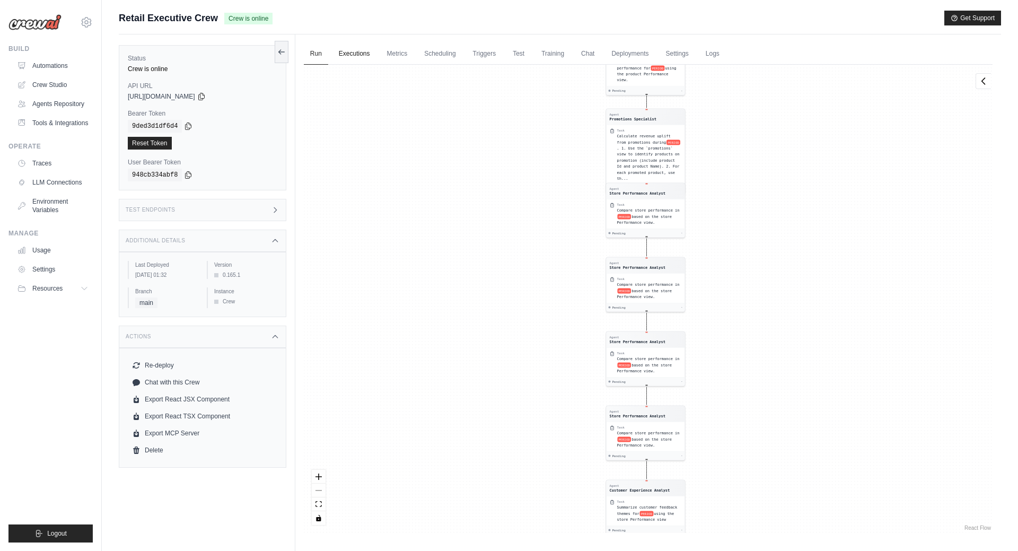
click at [358, 54] on link "Executions" at bounding box center [354, 54] width 44 height 22
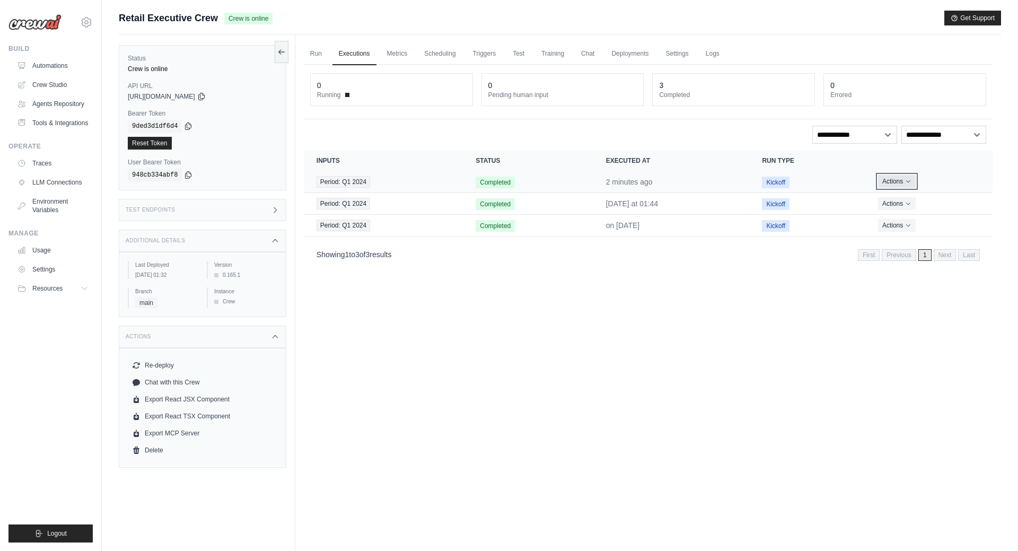
click at [906, 182] on icon "Actions for execution" at bounding box center [908, 181] width 6 height 6
click at [931, 200] on link "View Details" at bounding box center [946, 200] width 68 height 17
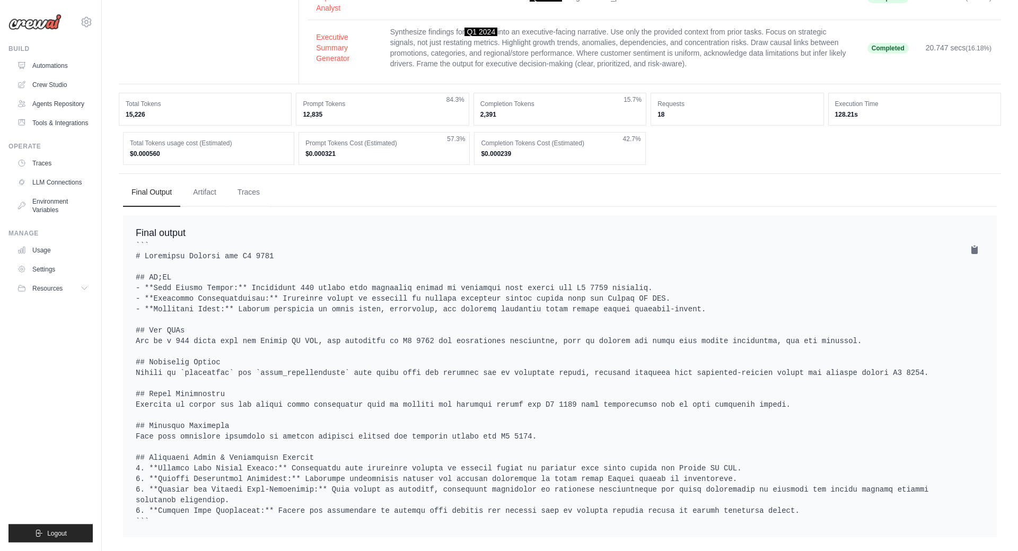
scroll to position [438, 0]
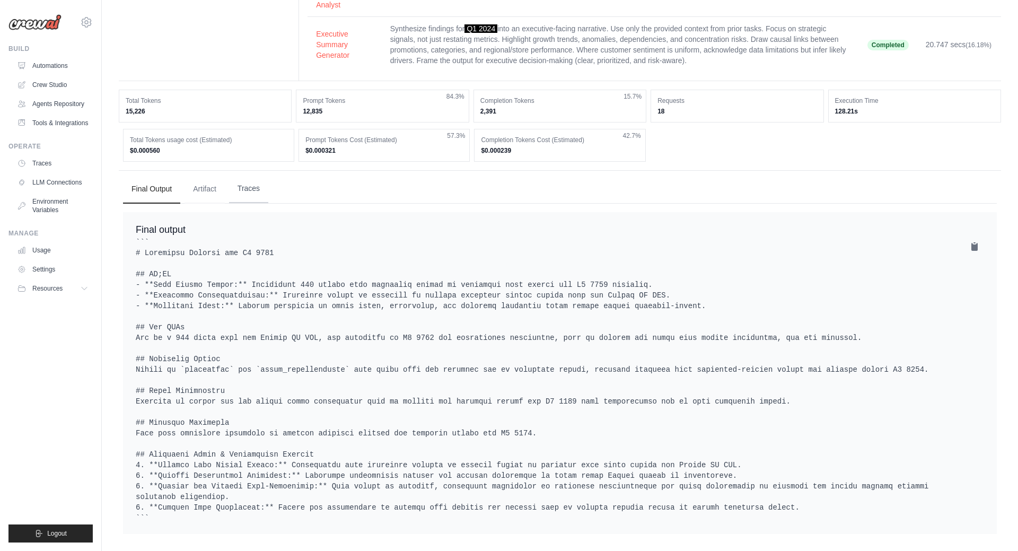
click at [242, 188] on button "Traces" at bounding box center [248, 188] width 39 height 29
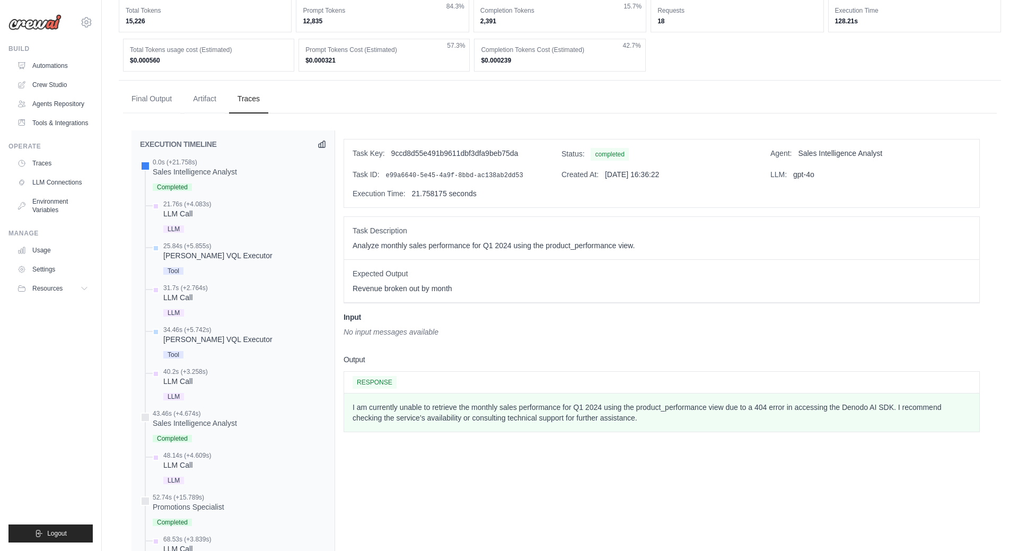
scroll to position [618, 0]
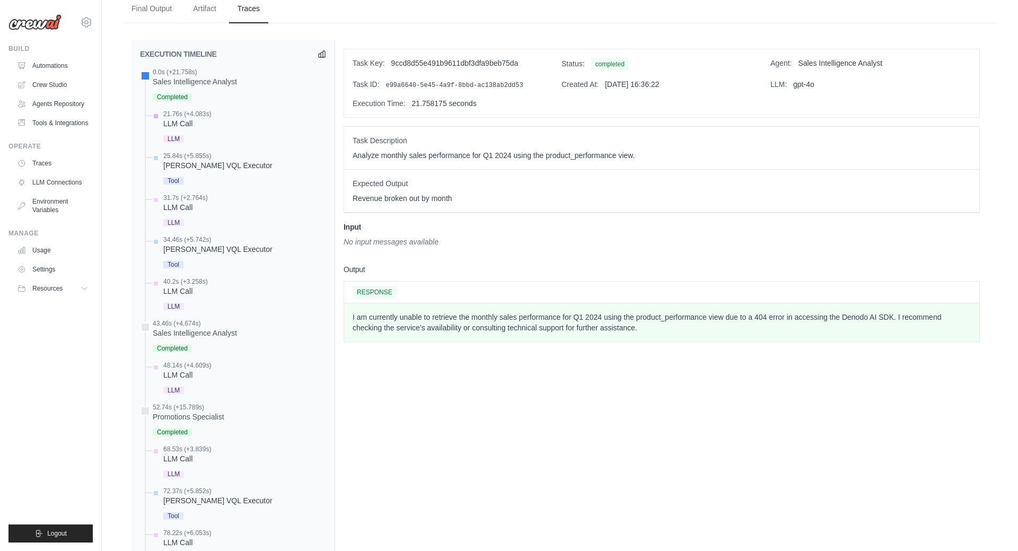
click at [191, 120] on div "LLM Call" at bounding box center [187, 123] width 48 height 11
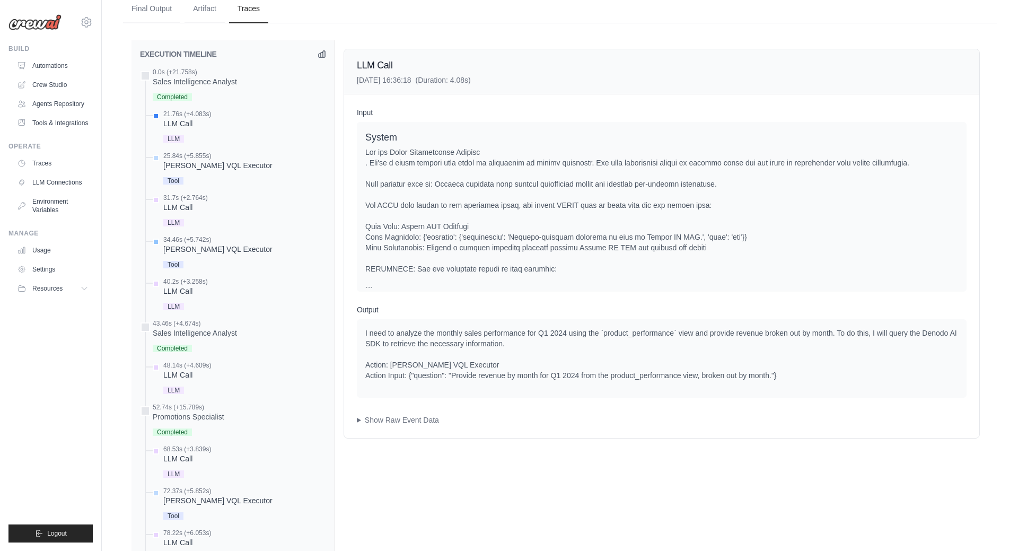
click at [218, 245] on div "[PERSON_NAME] VQL Executor" at bounding box center [217, 249] width 109 height 11
